Goal: Task Accomplishment & Management: Use online tool/utility

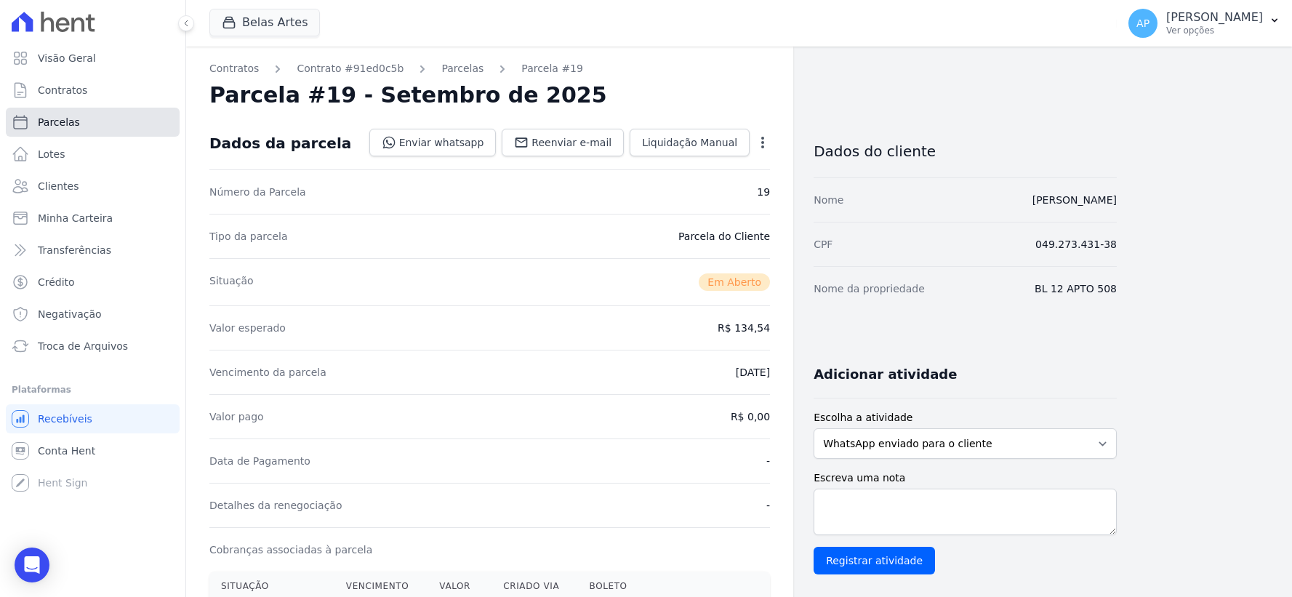
click at [49, 118] on span "Parcelas" at bounding box center [59, 122] width 42 height 15
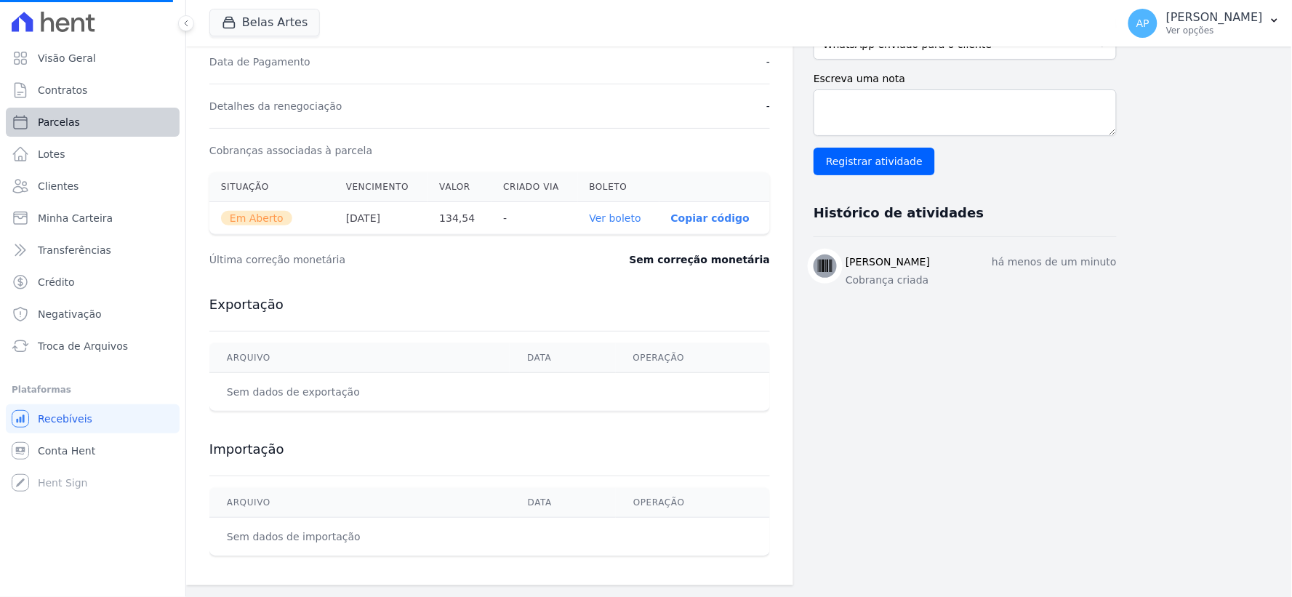
select select
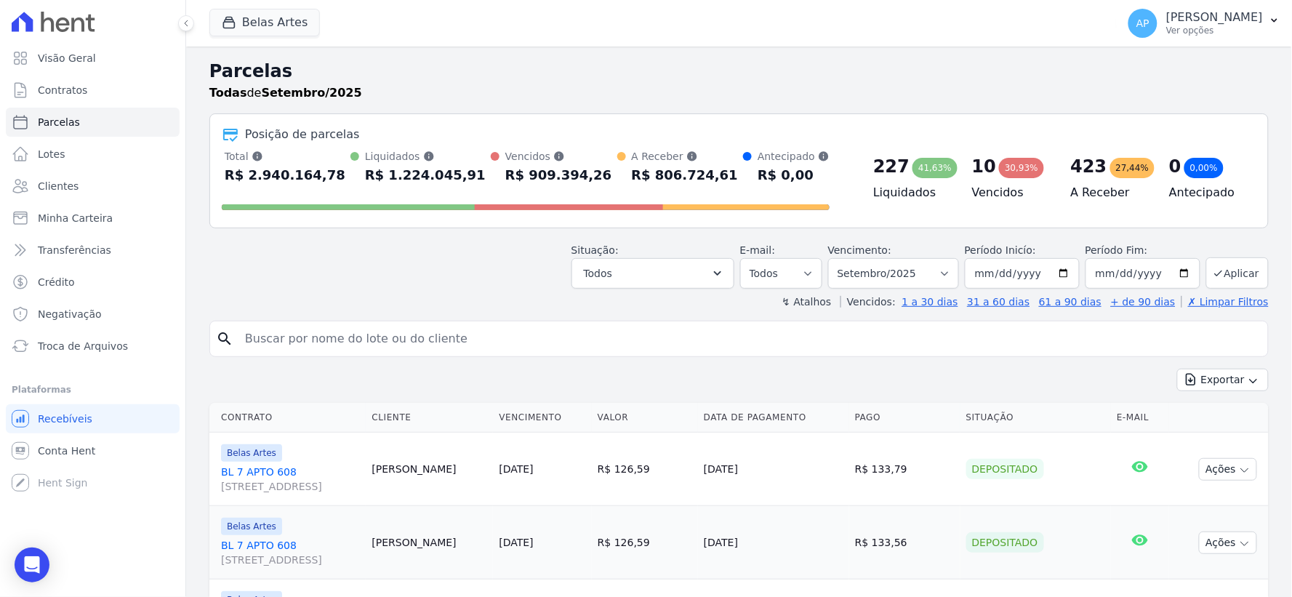
click at [516, 337] on input "search" at bounding box center [749, 338] width 1026 height 29
paste input "Ever [PERSON_NAME]"
type input "Ever [PERSON_NAME]"
select select
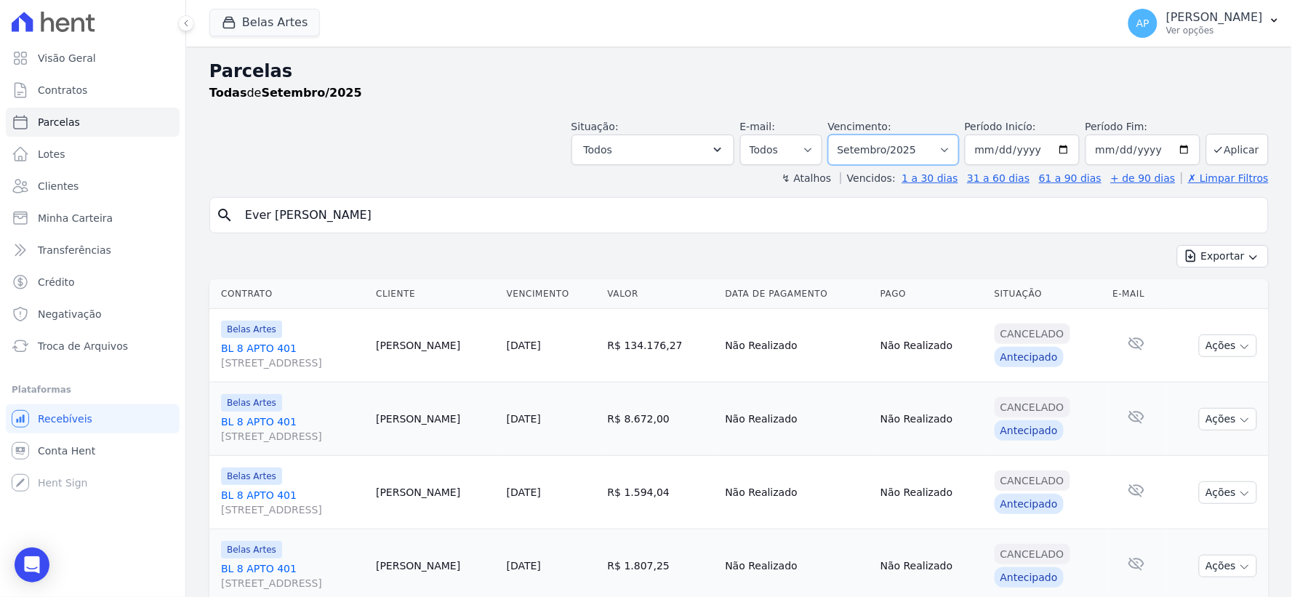
click at [935, 144] on select "[GEOGRAPHIC_DATA] por período ──────── Todos os meses Setembro/2022 Outubro/202…" at bounding box center [893, 150] width 131 height 31
select select "08/2025"
click at [838, 135] on select "[GEOGRAPHIC_DATA] por período ──────── Todos os meses Setembro/2022 Outubro/202…" at bounding box center [893, 150] width 131 height 31
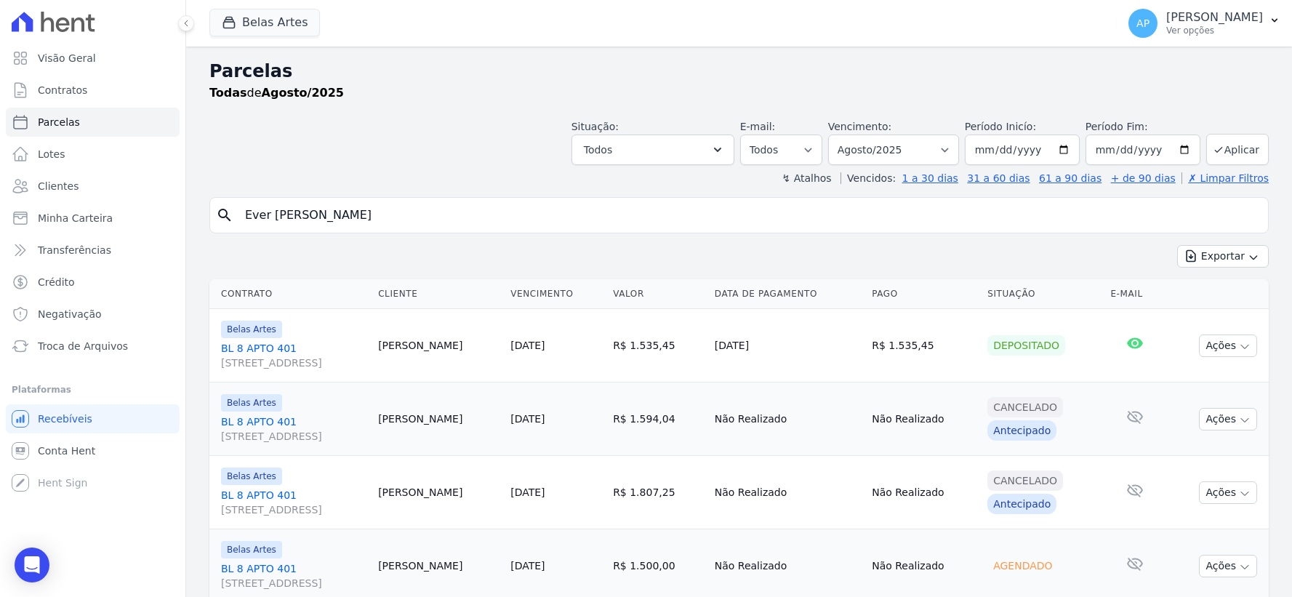
select select
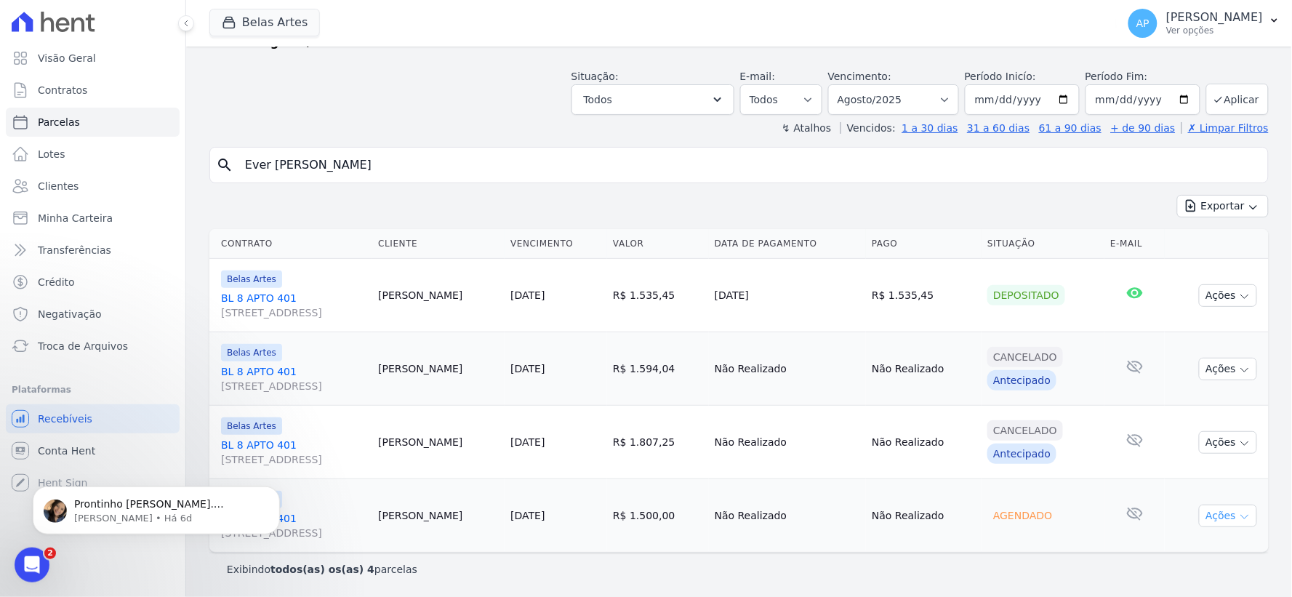
click at [1208, 516] on button "Ações" at bounding box center [1228, 516] width 58 height 23
click at [295, 523] on body "Prontinho Alan. Parcela descartada. ; ) Adriane • Há 6d" at bounding box center [156, 506] width 279 height 90
click at [280, 533] on body "Prontinho Alan. Parcela descartada. ; ) Adriane • Há 6d" at bounding box center [156, 506] width 279 height 90
click at [281, 518] on body "Prontinho Alan. Parcela descartada. ; ) Adriane • Há 6d" at bounding box center [156, 506] width 279 height 90
click at [204, 359] on div "Contrato Cliente Vencimento Valor Data de Pagamento Pago Situação E-mail Belas …" at bounding box center [739, 389] width 1106 height 335
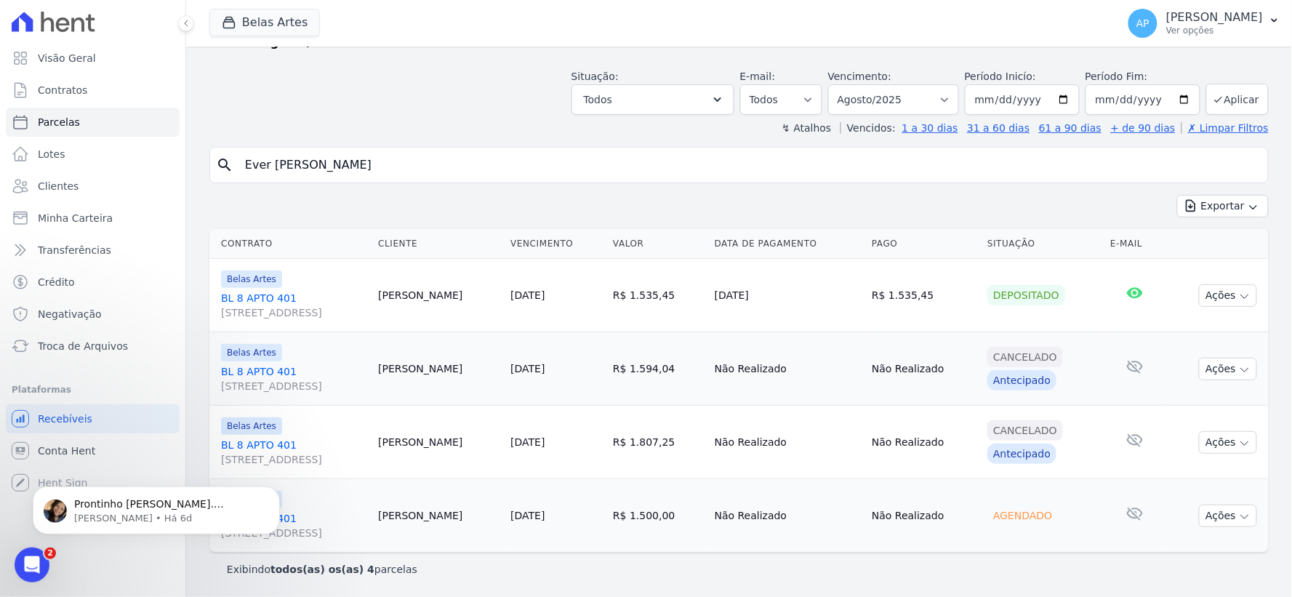
click at [242, 442] on link "BL 8 APTO 401 Rua 16, 1144, Fortaleza" at bounding box center [293, 452] width 145 height 29
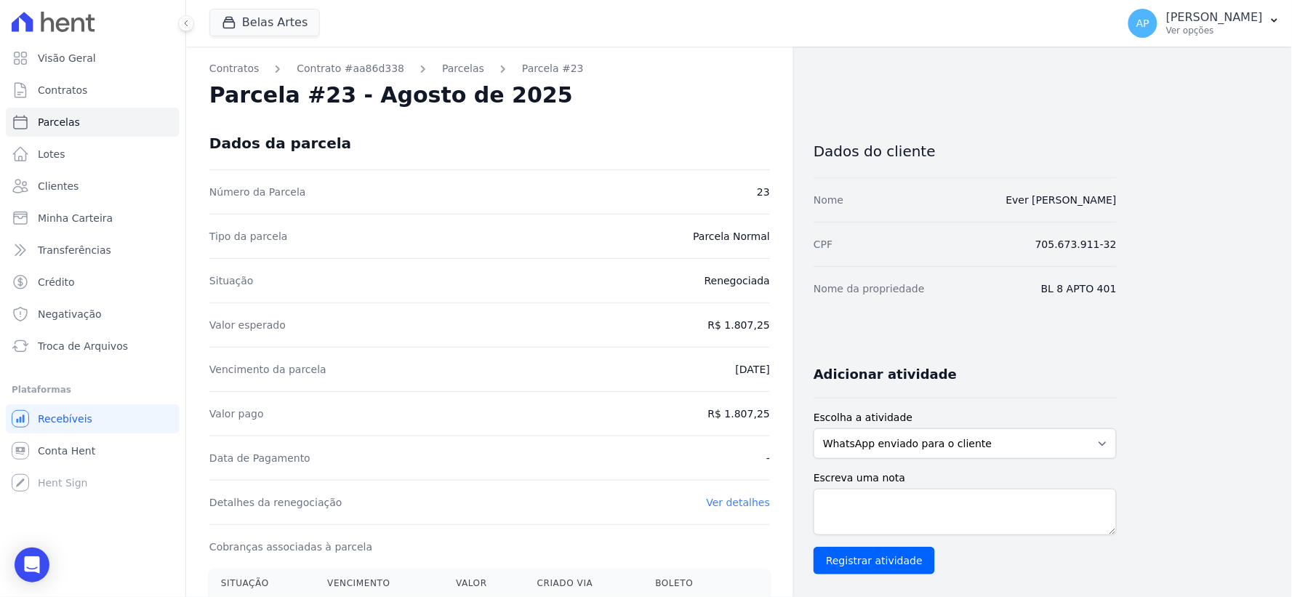
select select
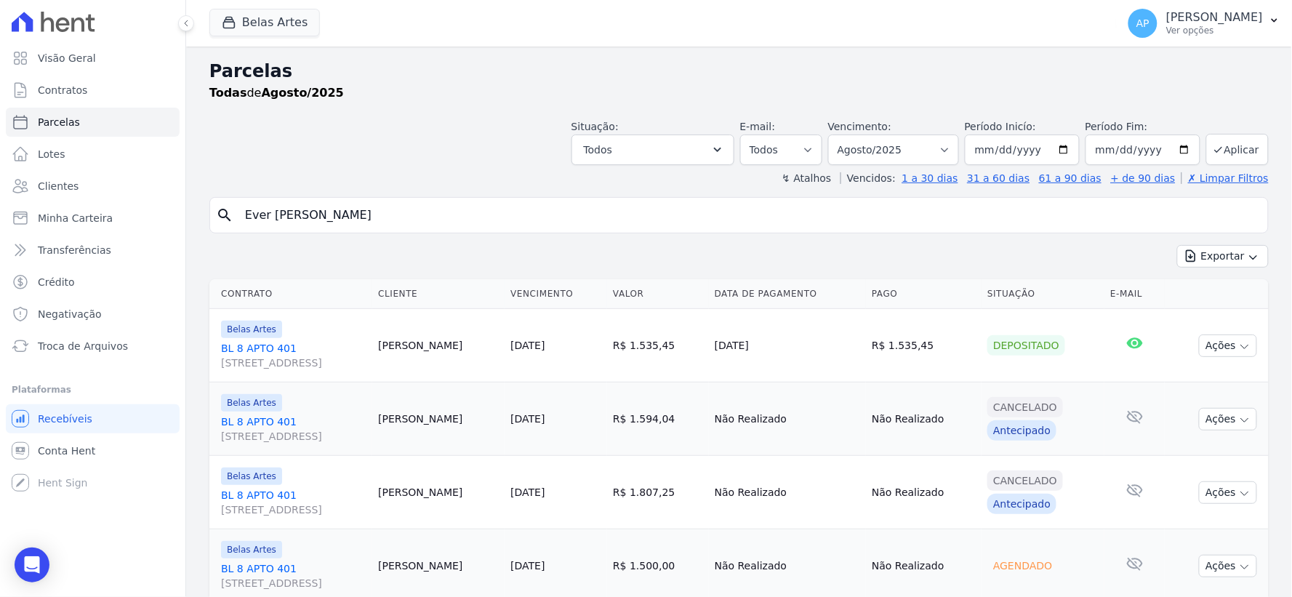
scroll to position [51, 0]
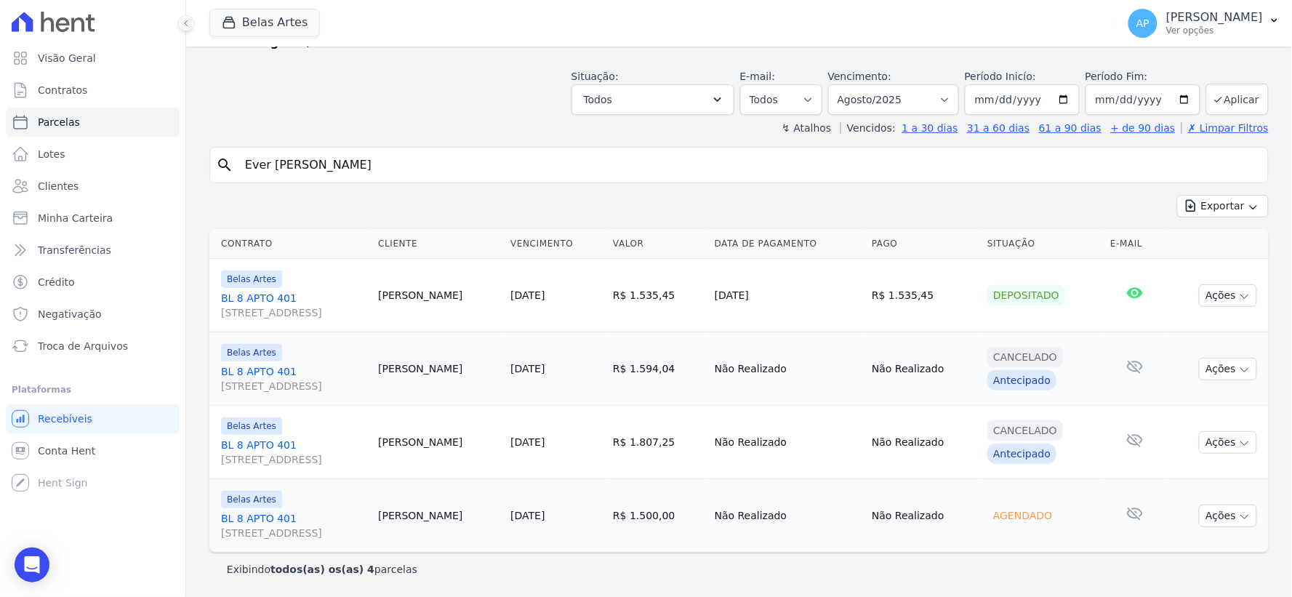
click at [256, 520] on link "BL 8 APTO 401 Rua 16, 1144, Fortaleza" at bounding box center [293, 525] width 145 height 29
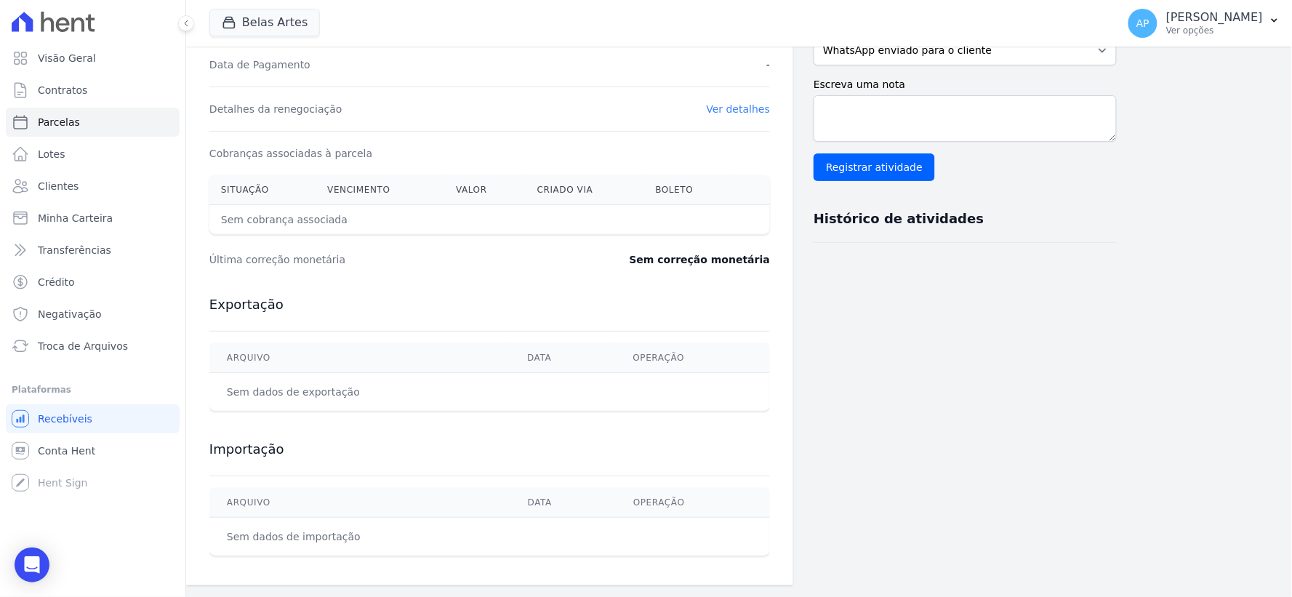
scroll to position [71, 0]
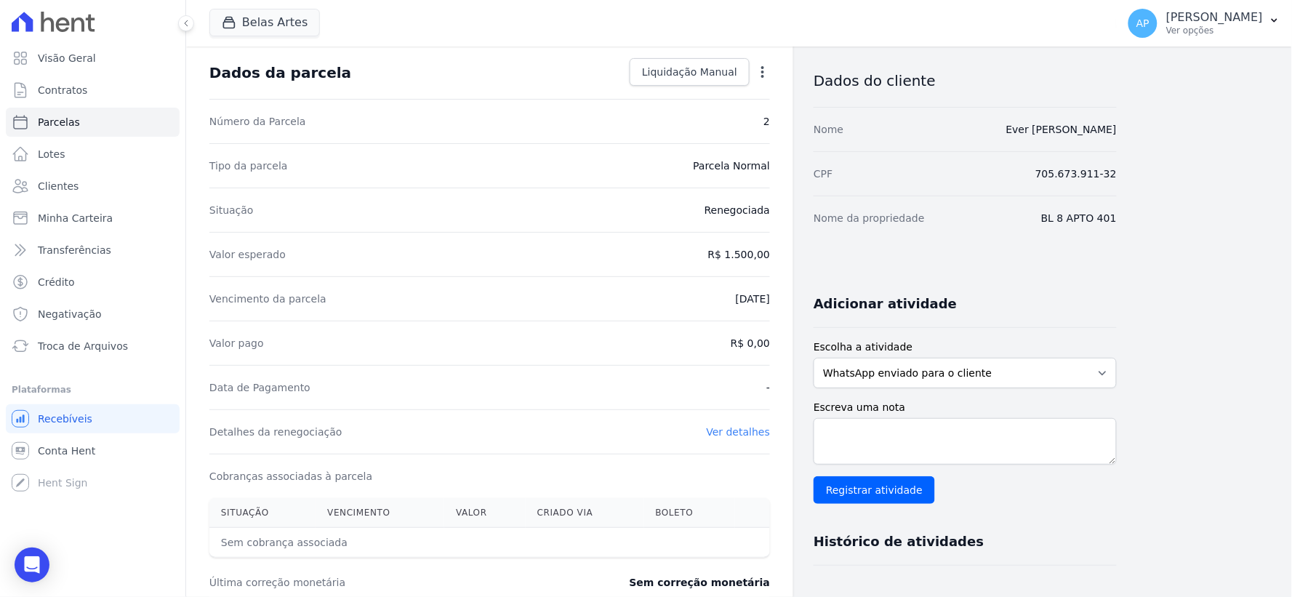
click at [757, 76] on icon "button" at bounding box center [762, 72] width 15 height 15
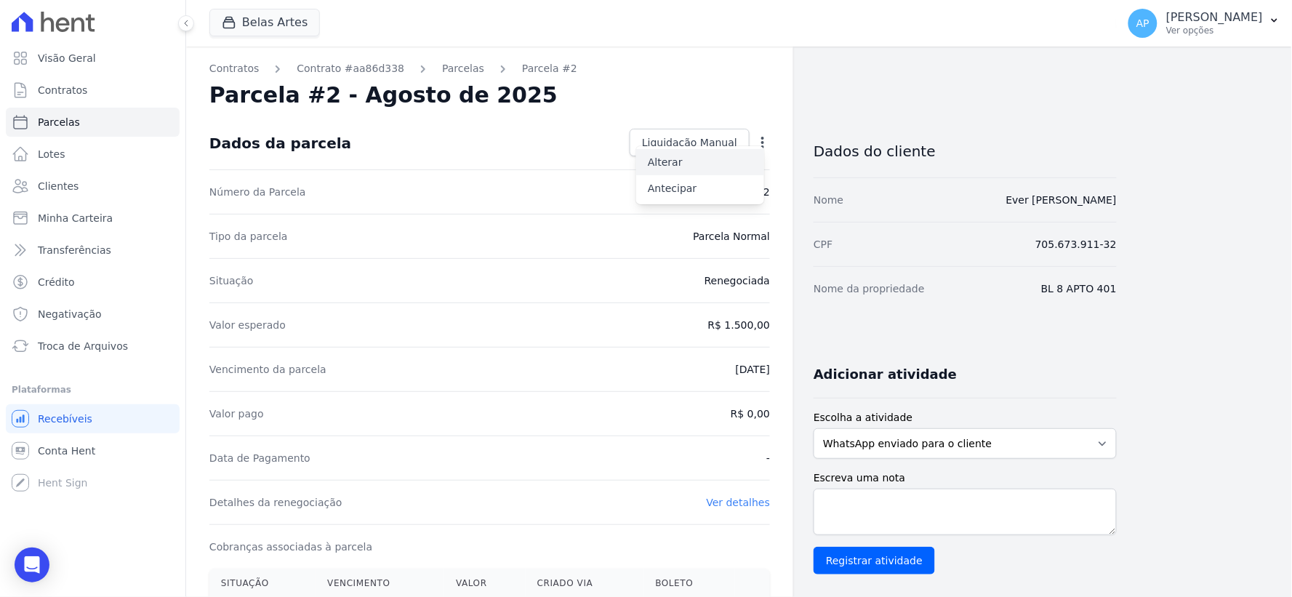
click at [674, 164] on link "Alterar" at bounding box center [700, 162] width 128 height 26
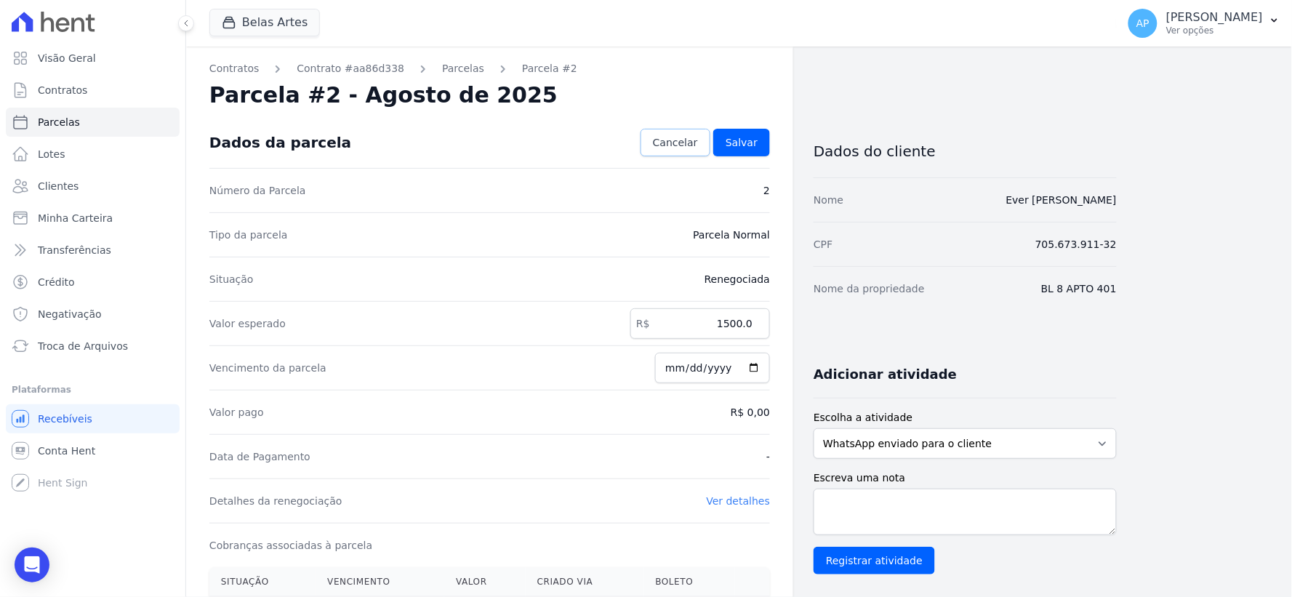
click at [689, 144] on span "Cancelar" at bounding box center [675, 142] width 45 height 15
click at [54, 340] on span "Troca de Arquivos" at bounding box center [83, 346] width 90 height 15
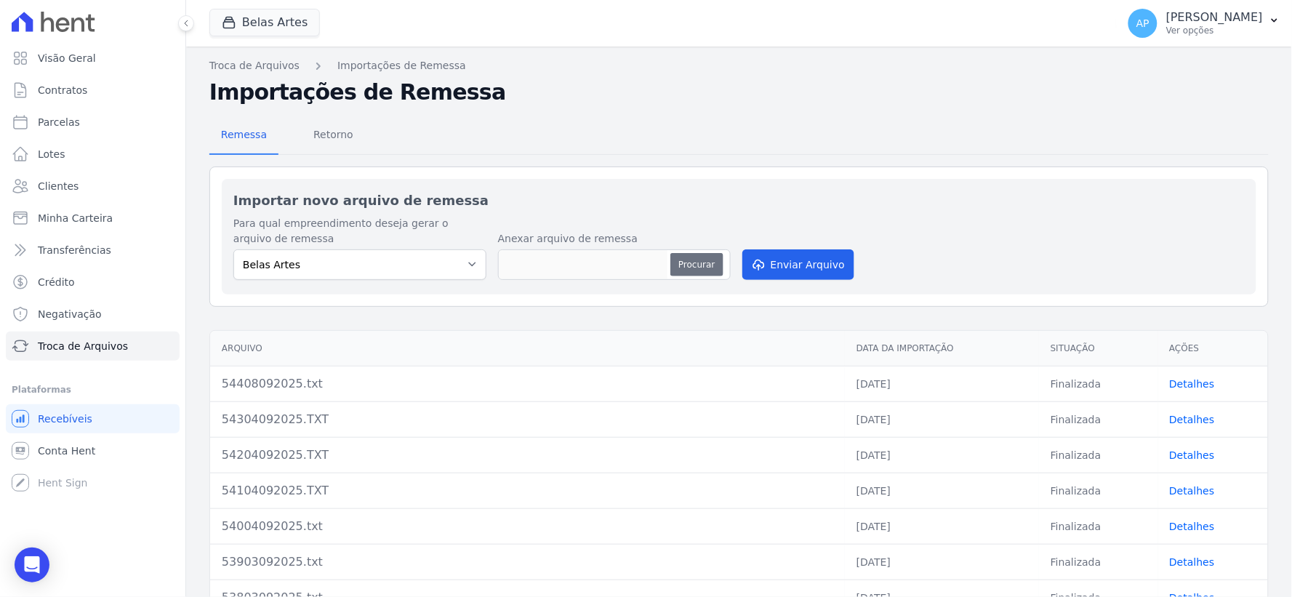
click at [678, 256] on button "Procurar" at bounding box center [696, 264] width 52 height 23
type input "54508092025.txt"
click at [793, 265] on button "Enviar Arquivo" at bounding box center [798, 264] width 112 height 31
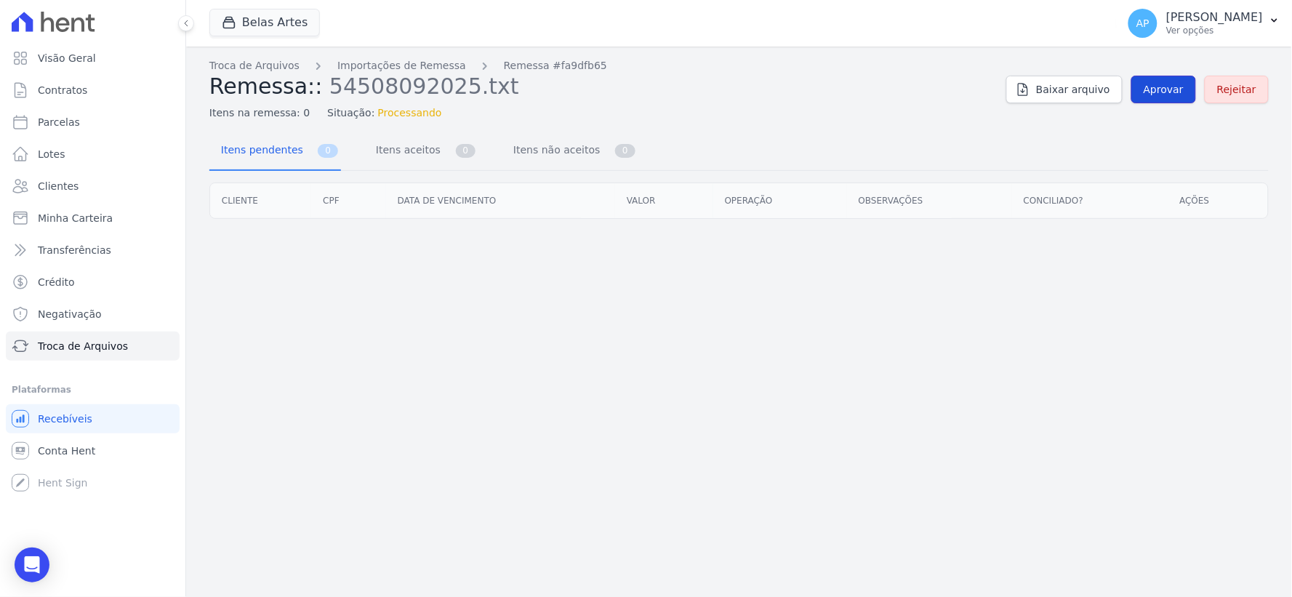
click at [1161, 86] on span "Aprovar" at bounding box center [1164, 89] width 40 height 15
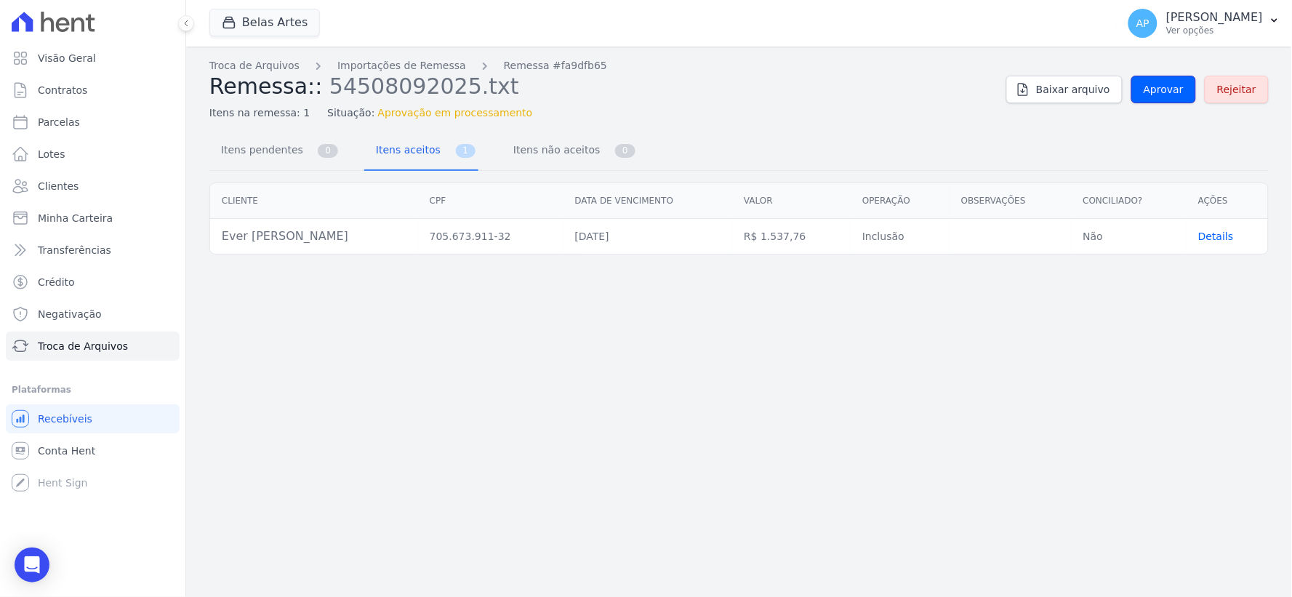
click at [1161, 86] on span "Aprovar" at bounding box center [1164, 89] width 40 height 15
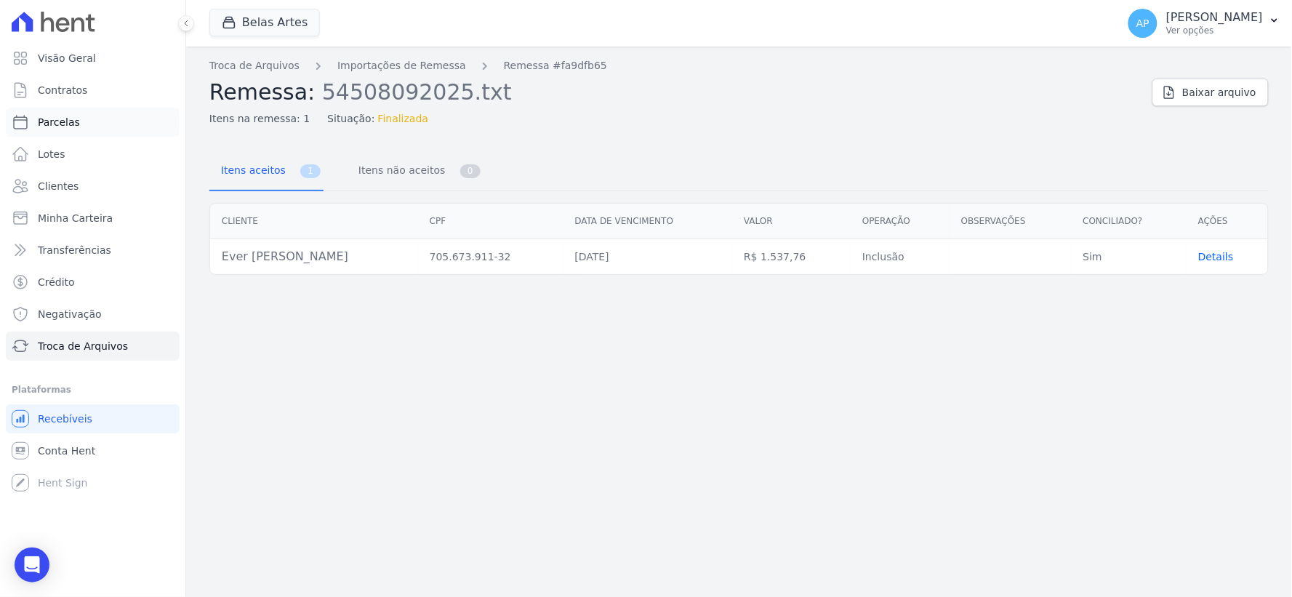
click at [75, 116] on link "Parcelas" at bounding box center [93, 122] width 174 height 29
select select
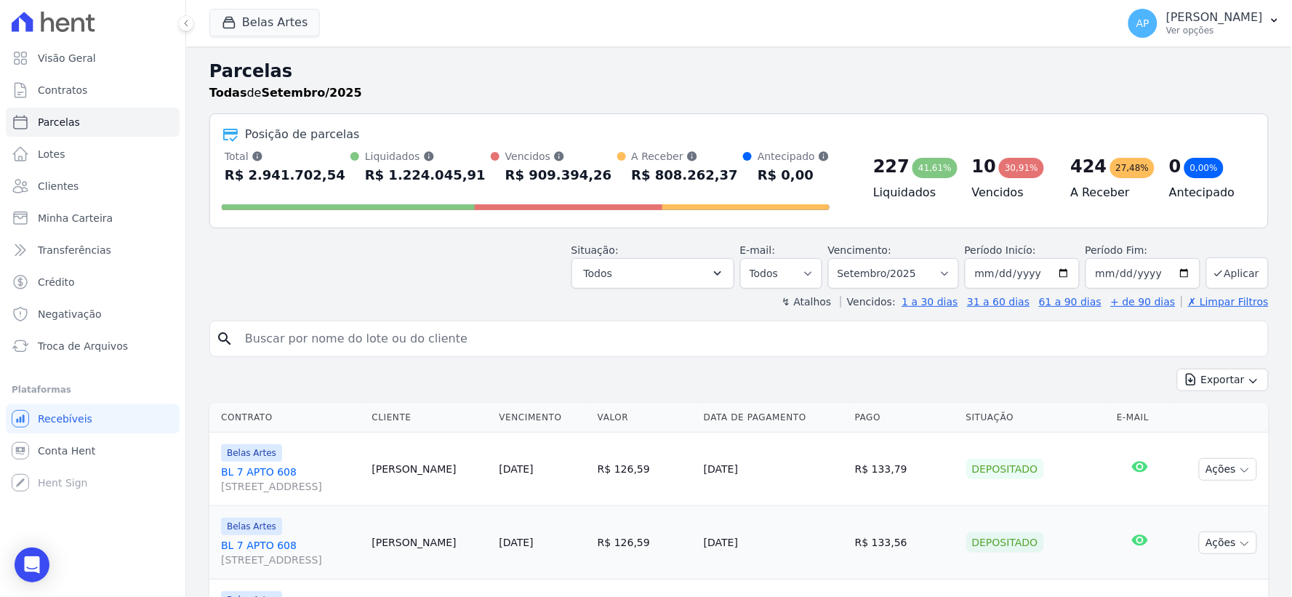
click at [473, 345] on input "search" at bounding box center [749, 338] width 1026 height 29
paste input "Ever [PERSON_NAME]"
type input "Ever [PERSON_NAME]"
select select
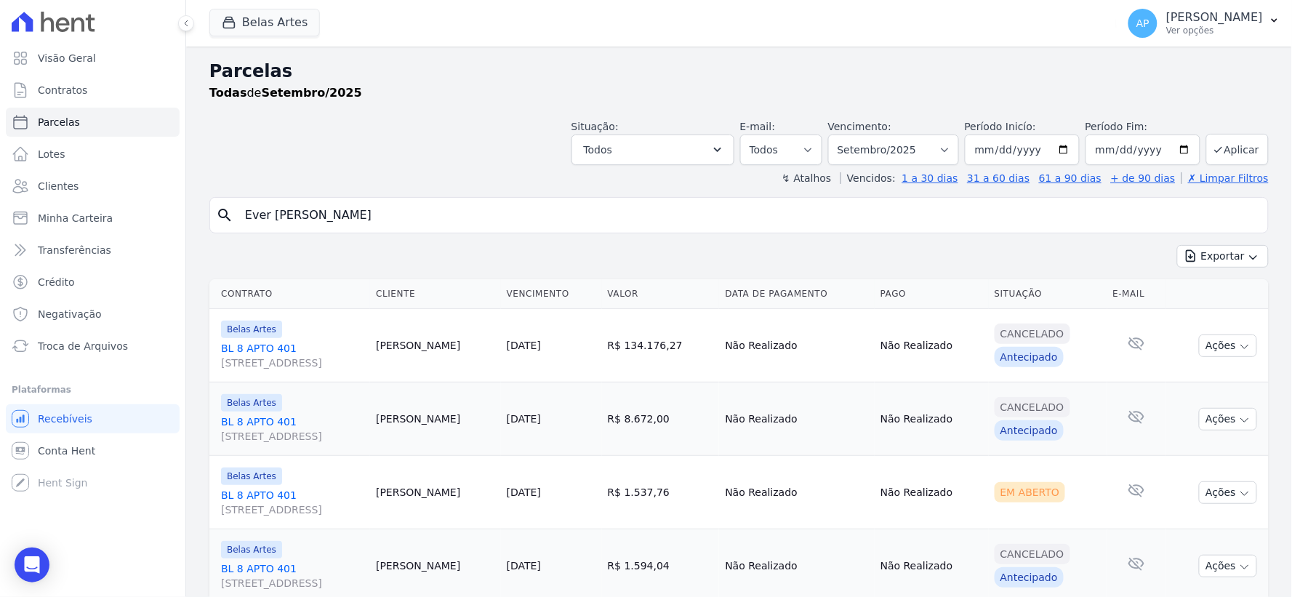
scroll to position [161, 0]
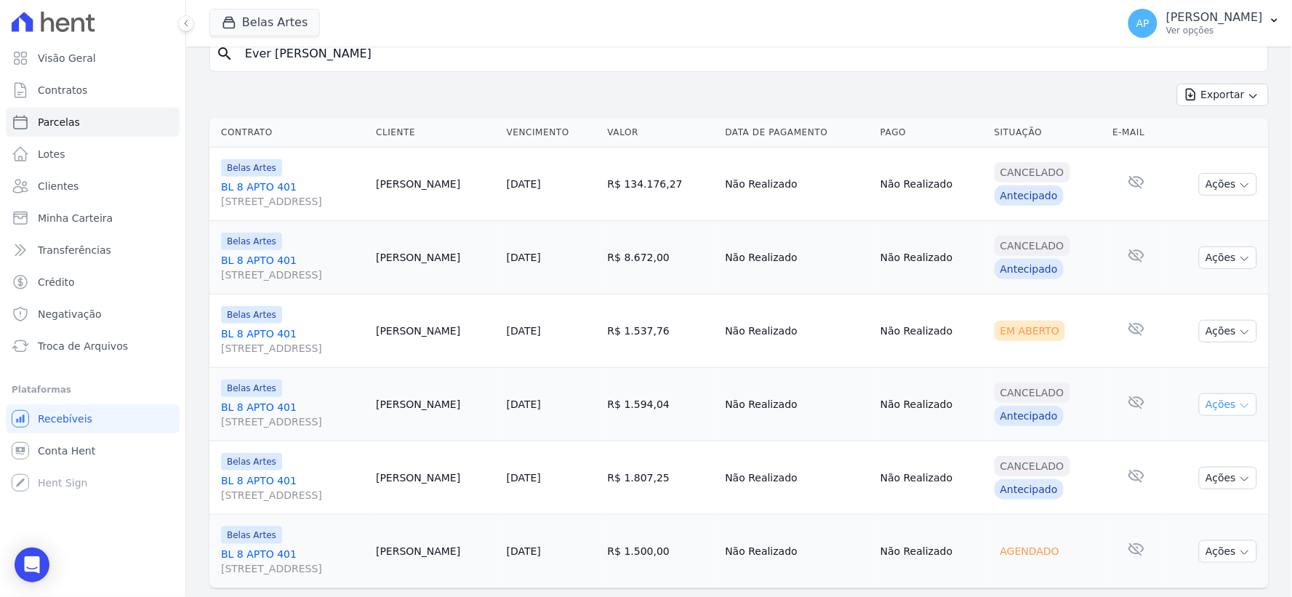
click at [1204, 403] on button "Ações" at bounding box center [1228, 404] width 58 height 23
click at [1213, 329] on button "Ações" at bounding box center [1228, 331] width 58 height 23
click at [1174, 364] on link "Ver boleto" at bounding box center [1222, 364] width 140 height 27
